Goal: Feedback & Contribution: Contribute content

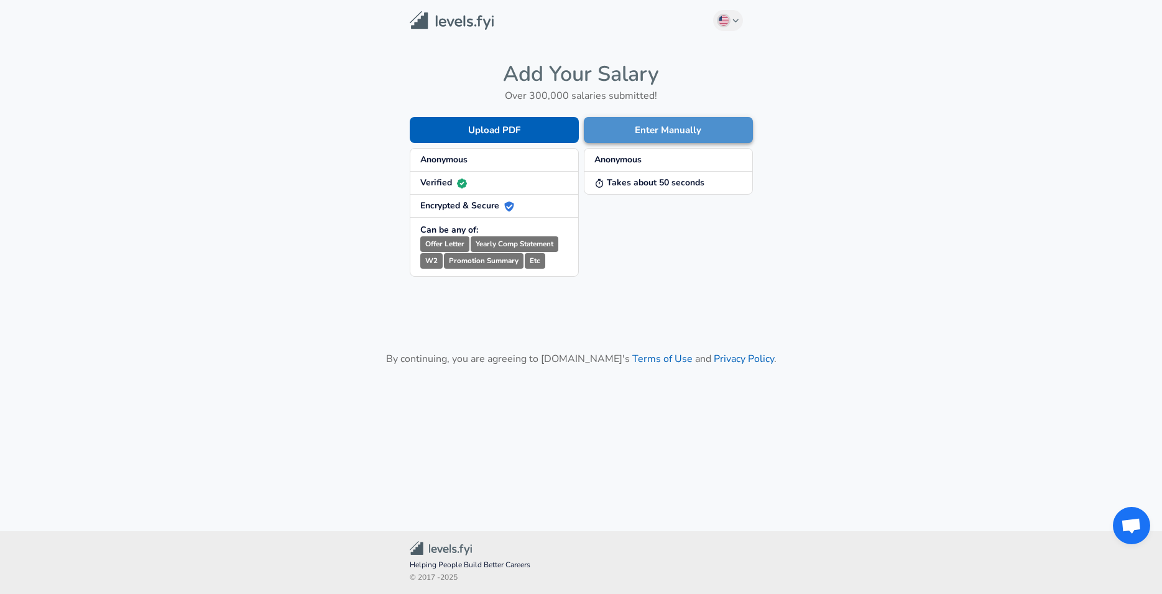
click at [685, 132] on button "Enter Manually" at bounding box center [668, 130] width 169 height 26
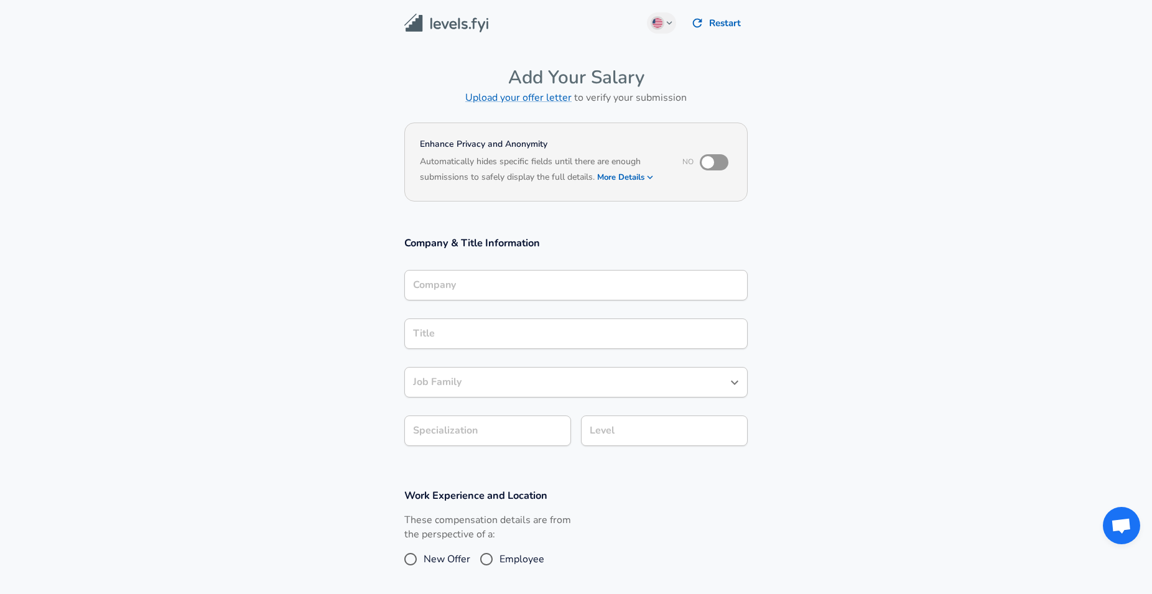
click at [458, 285] on input "Company" at bounding box center [576, 284] width 332 height 19
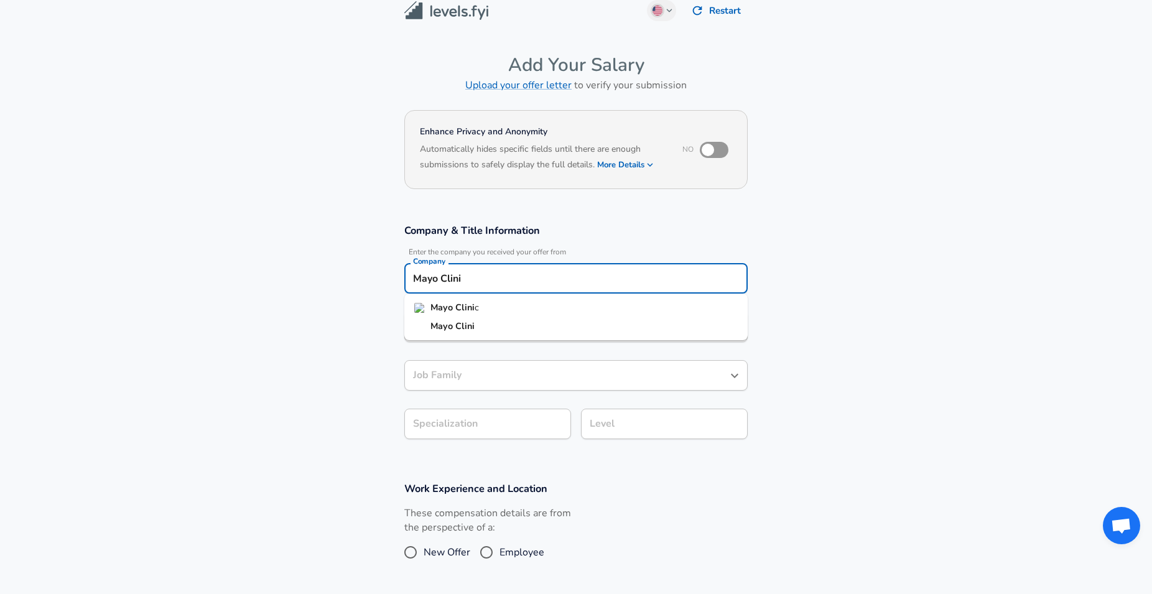
click at [463, 304] on strong "Clini" at bounding box center [464, 307] width 19 height 12
type input "Mayo Clinic"
click at [479, 320] on input "Title" at bounding box center [576, 326] width 332 height 19
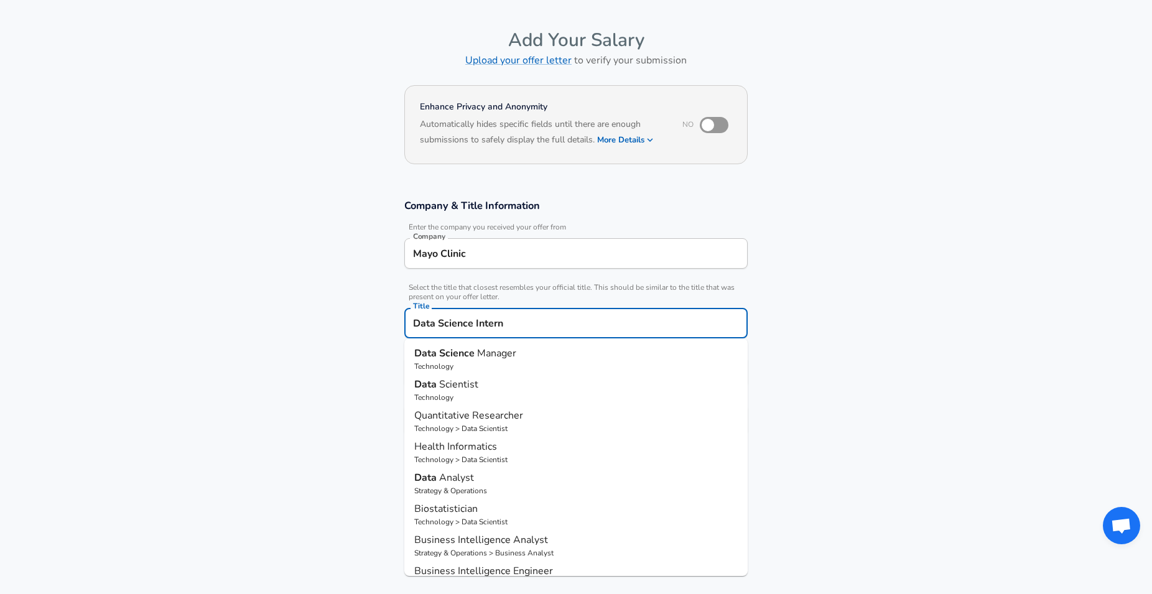
type input "Data Science Intern"
click at [323, 290] on section "Company & Title Information Enter the company you received your offer from Comp…" at bounding box center [576, 323] width 1152 height 279
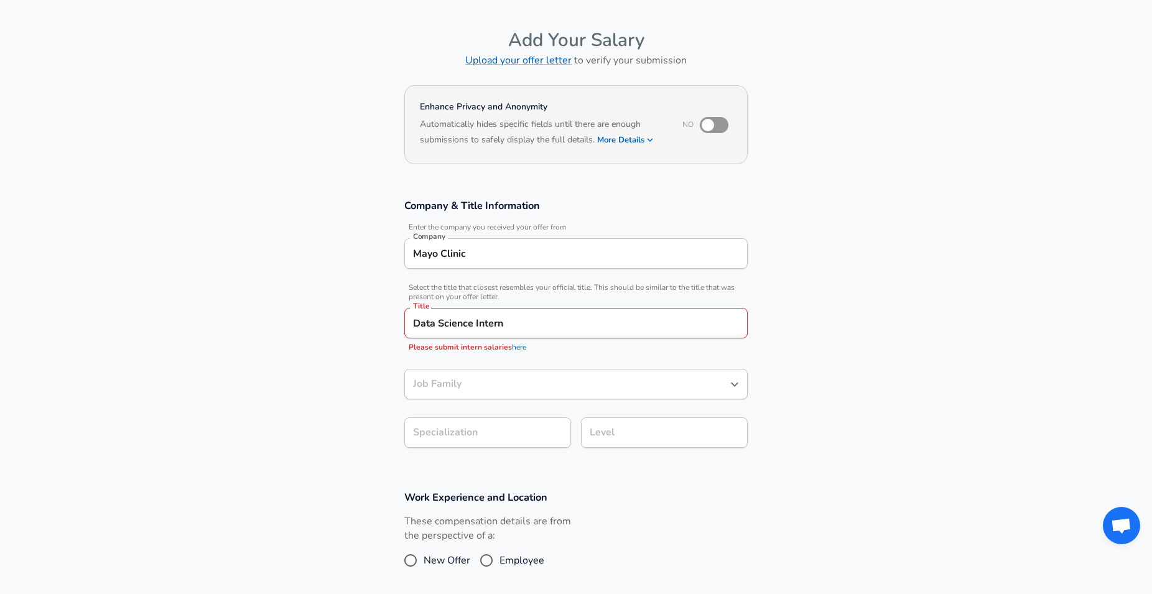
click at [519, 347] on link "here" at bounding box center [519, 347] width 14 height 10
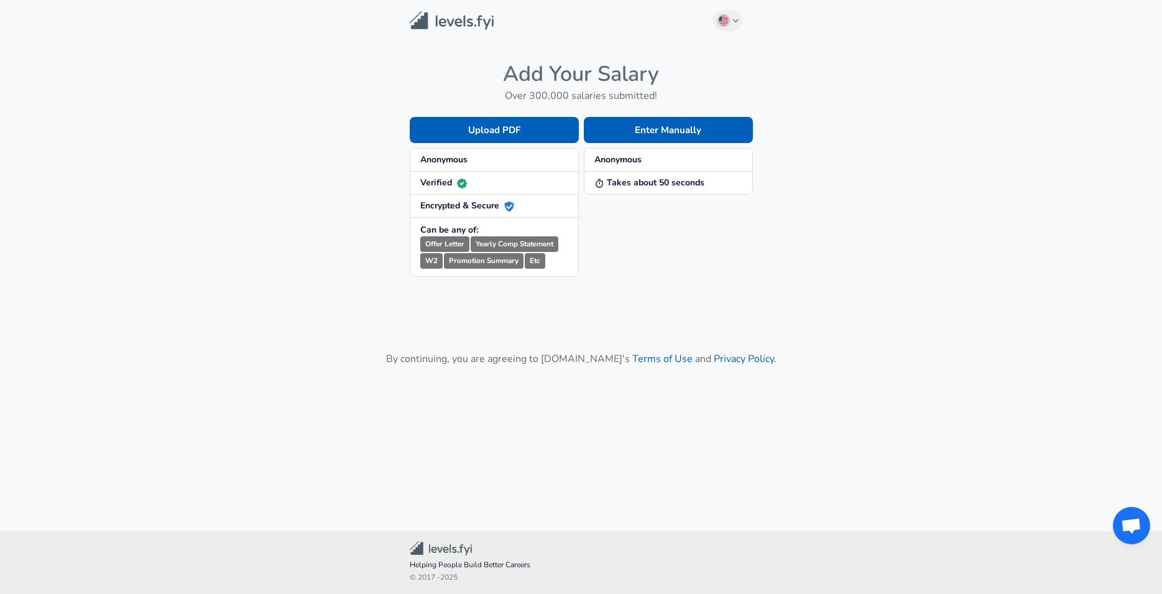
click at [460, 22] on img at bounding box center [452, 20] width 84 height 19
